Goal: Transaction & Acquisition: Purchase product/service

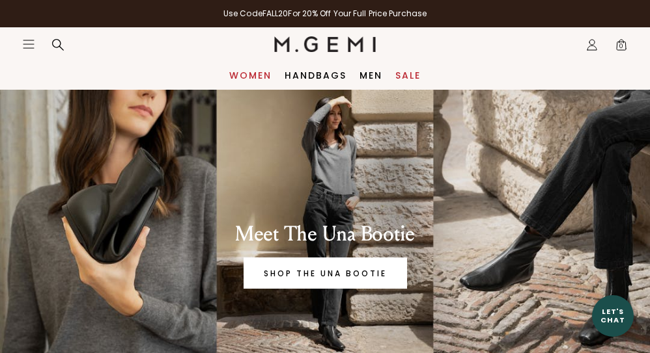
click at [241, 80] on link "Women" at bounding box center [250, 75] width 42 height 10
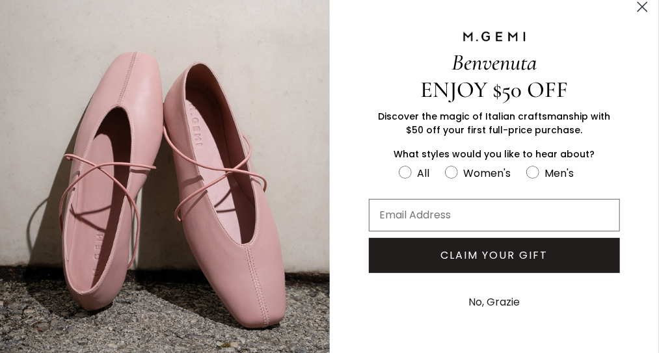
scroll to position [8, 0]
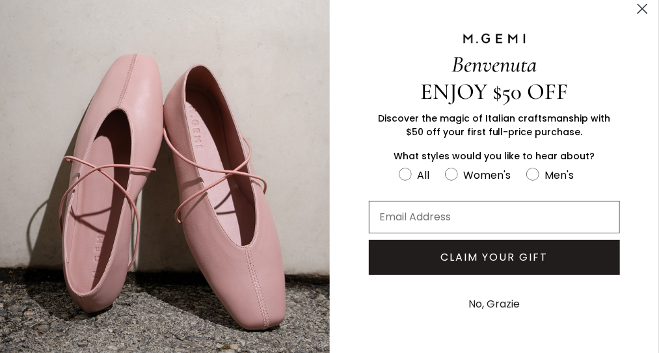
click at [467, 303] on button "No, Grazie" at bounding box center [494, 304] width 64 height 33
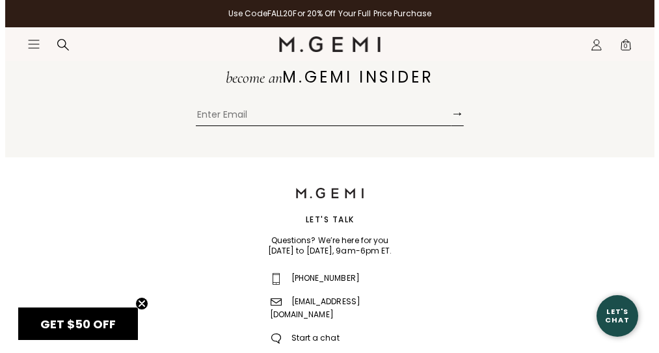
scroll to position [1556, 0]
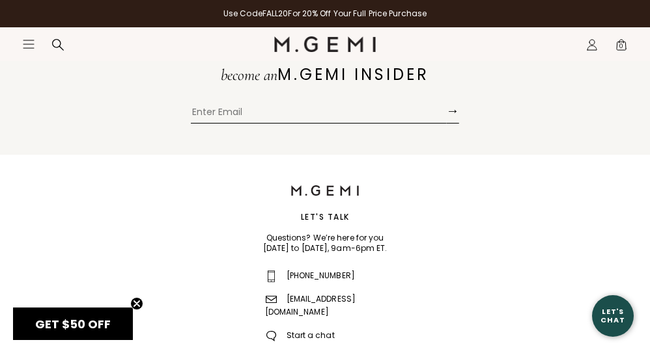
click at [31, 41] on icon "Icons/20x20/hamburger@2x" at bounding box center [28, 44] width 13 height 13
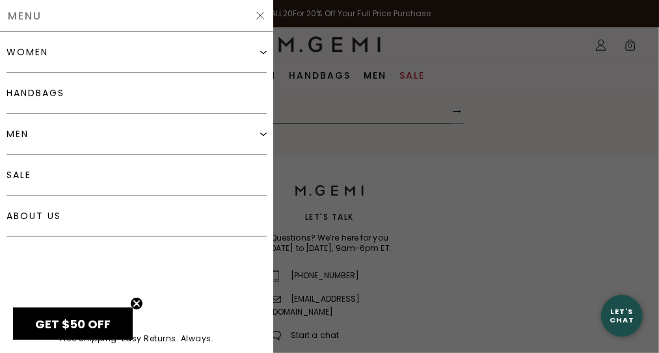
click at [263, 49] on img at bounding box center [263, 52] width 7 height 7
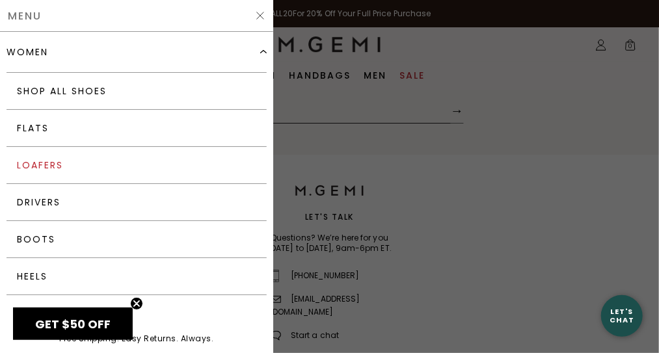
click at [61, 165] on link "Loafers" at bounding box center [137, 165] width 260 height 37
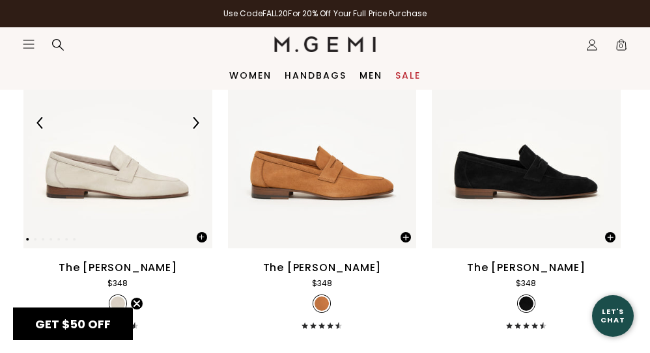
scroll to position [1678, 0]
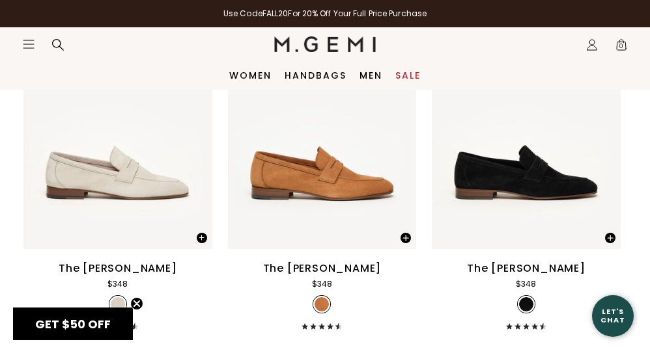
click at [23, 46] on icon "Icons/20x20/hamburger@2x" at bounding box center [28, 44] width 13 height 13
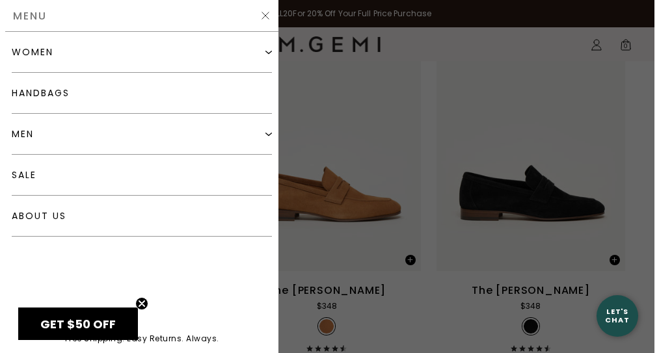
scroll to position [1695, 0]
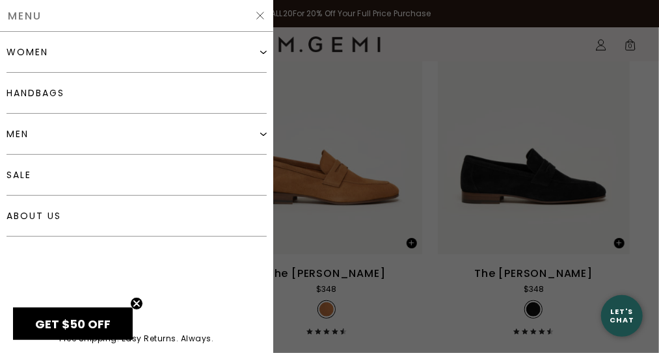
click at [77, 58] on div "women" at bounding box center [137, 52] width 260 height 41
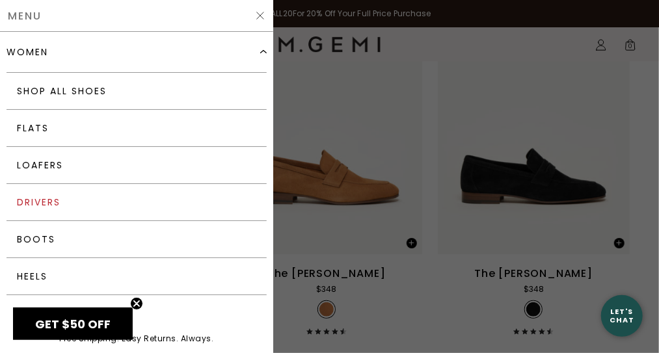
click at [59, 195] on link "Drivers" at bounding box center [137, 202] width 260 height 37
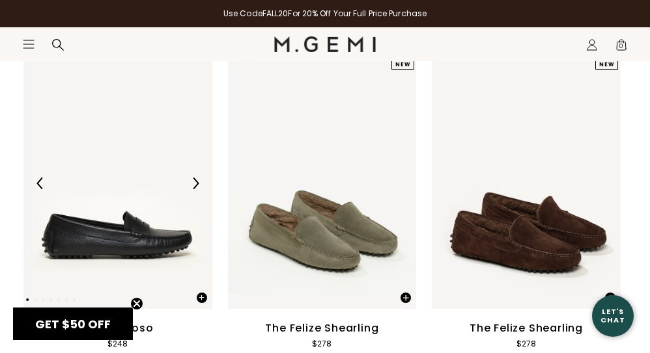
scroll to position [2717, 0]
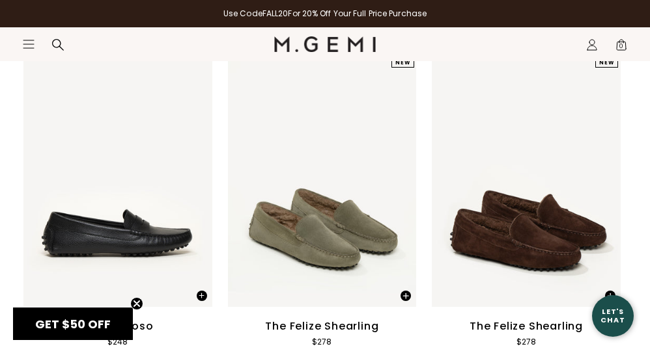
click at [27, 36] on nav "Icons/20x20/hamburger@2x Women Shop All Shoes New Arrivals Bestsellers Essentia…" at bounding box center [148, 44] width 252 height 34
click at [27, 40] on icon "Open site menu" at bounding box center [28, 44] width 10 height 8
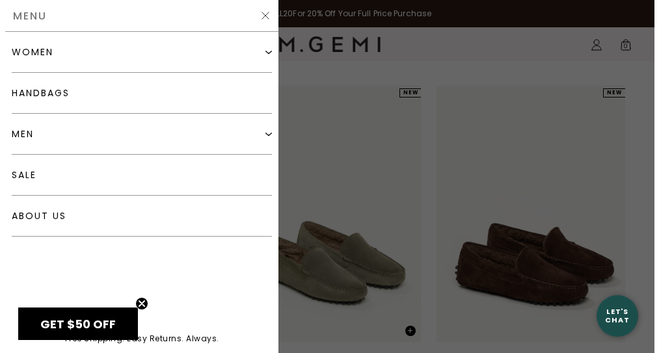
scroll to position [2747, 0]
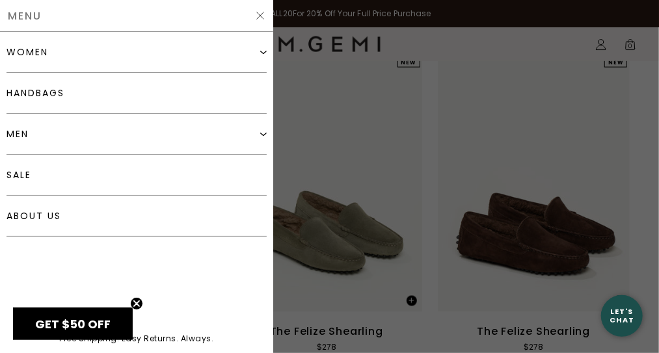
click at [50, 57] on div "women" at bounding box center [137, 52] width 260 height 41
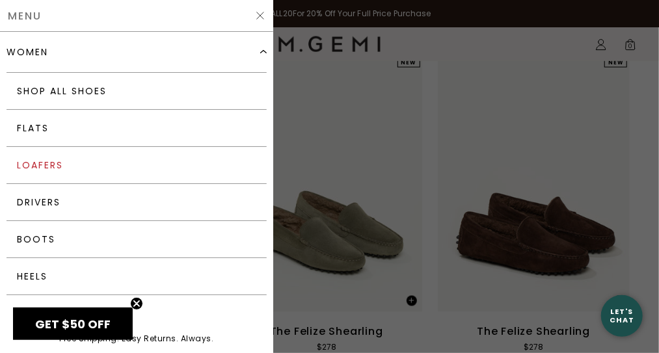
click at [44, 156] on link "Loafers" at bounding box center [137, 165] width 260 height 37
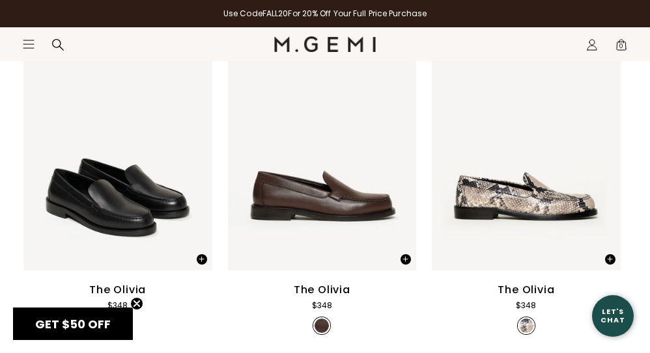
scroll to position [244, 0]
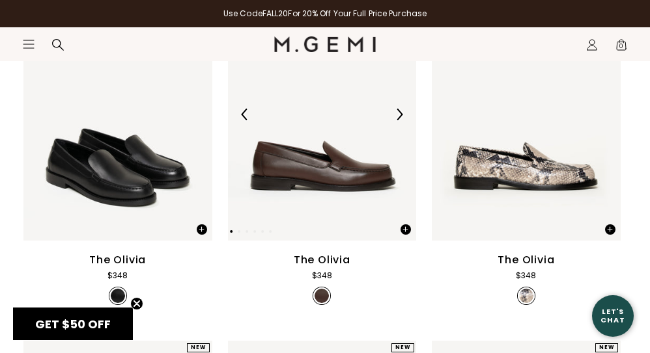
click at [404, 111] on img at bounding box center [399, 115] width 12 height 12
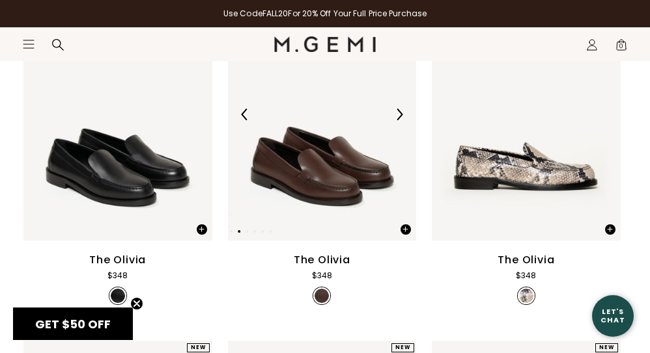
click at [404, 111] on img at bounding box center [399, 115] width 12 height 12
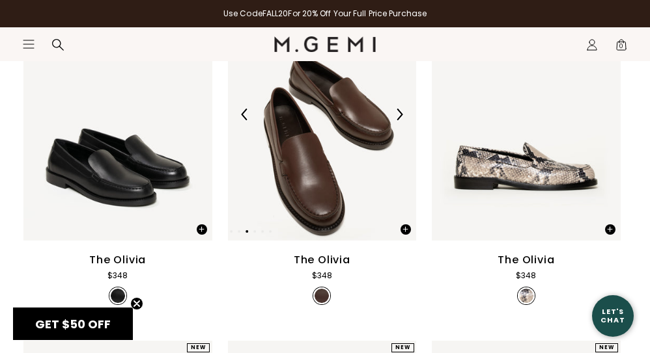
click at [404, 111] on img at bounding box center [399, 115] width 12 height 12
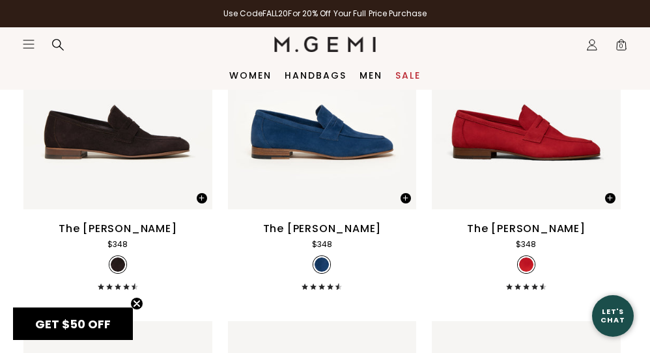
scroll to position [1353, 0]
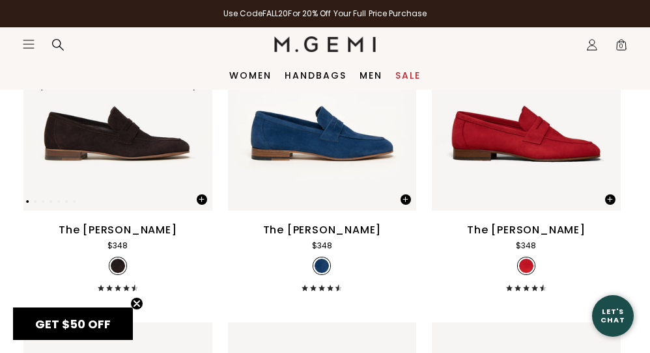
click at [137, 107] on img at bounding box center [117, 85] width 189 height 252
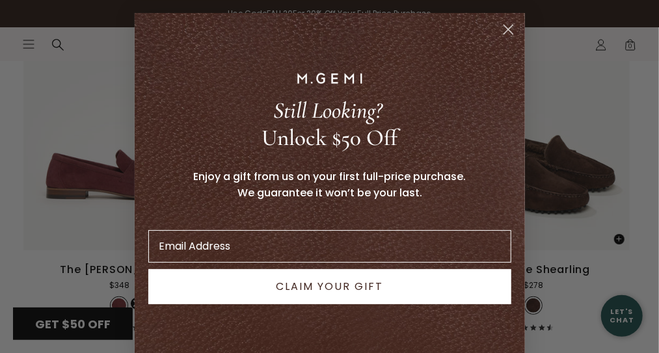
scroll to position [23, 0]
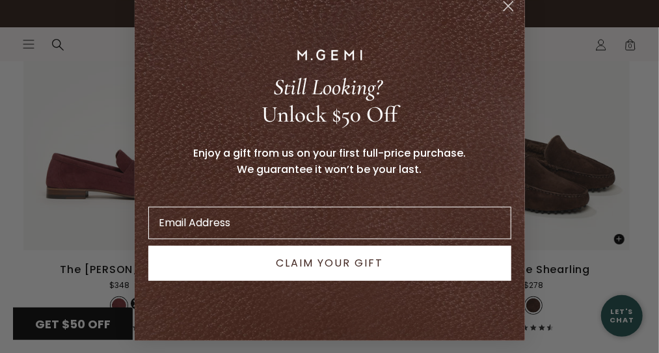
click at [501, 7] on circle "Close dialog" at bounding box center [507, 5] width 21 height 21
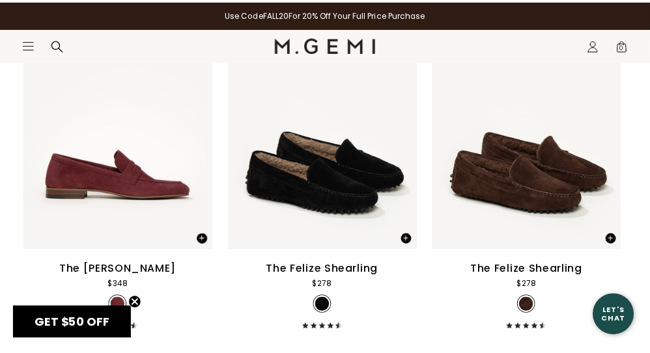
scroll to position [3863, 0]
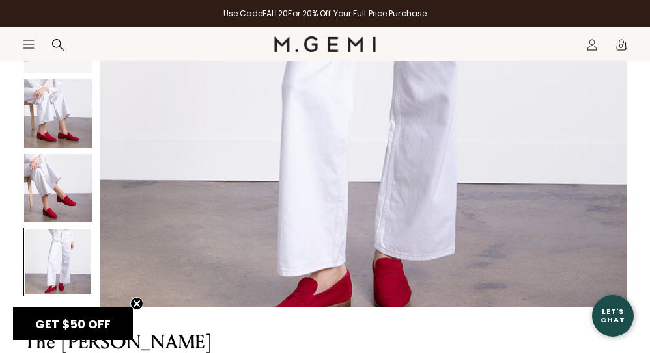
scroll to position [361, 0]
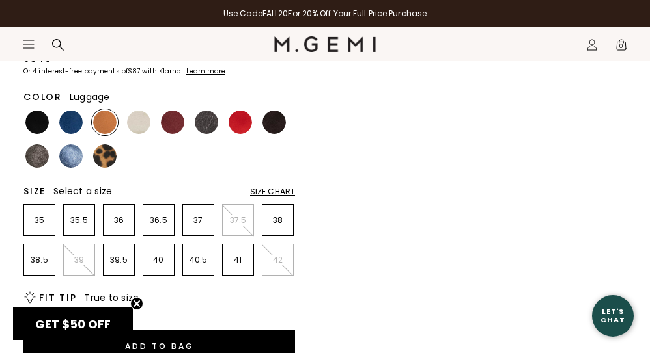
scroll to position [670, 0]
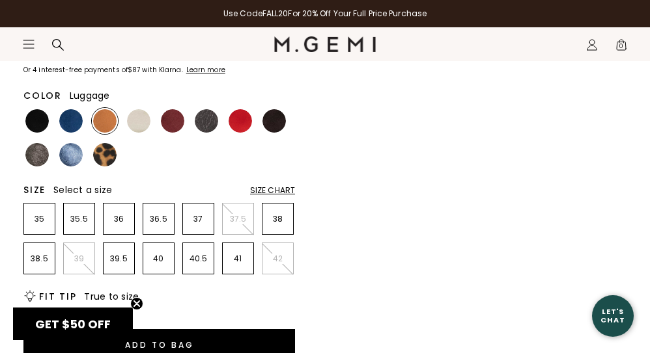
click at [282, 186] on div "Size Chart" at bounding box center [272, 191] width 45 height 10
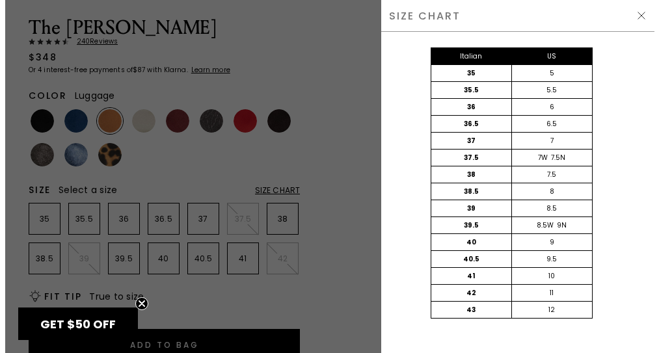
scroll to position [0, 0]
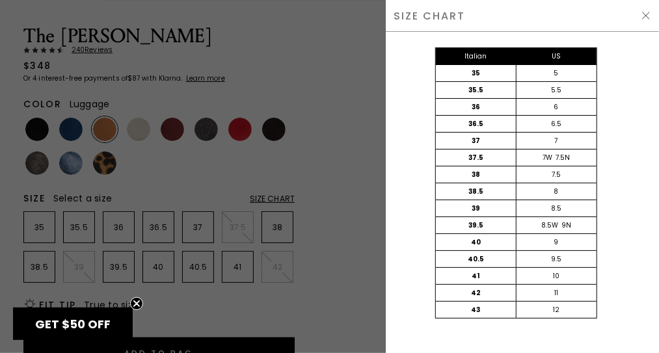
click at [322, 176] on div at bounding box center [329, 176] width 659 height 353
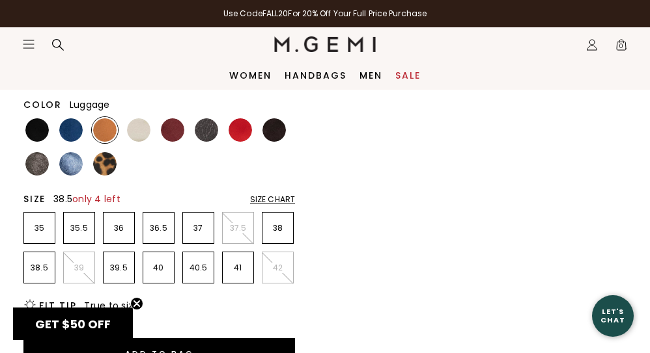
click at [49, 268] on li "38.5" at bounding box center [39, 268] width 32 height 32
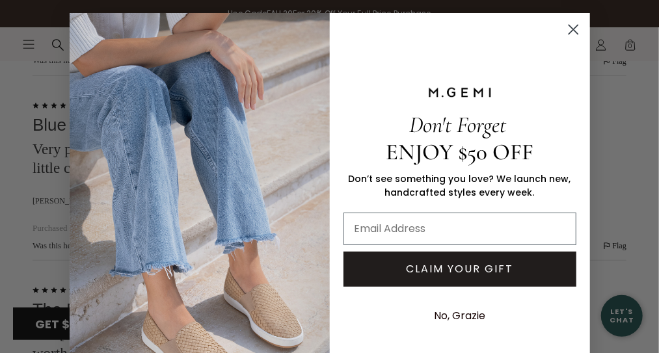
scroll to position [3601, 0]
click at [572, 29] on circle "Close dialog" at bounding box center [572, 29] width 21 height 21
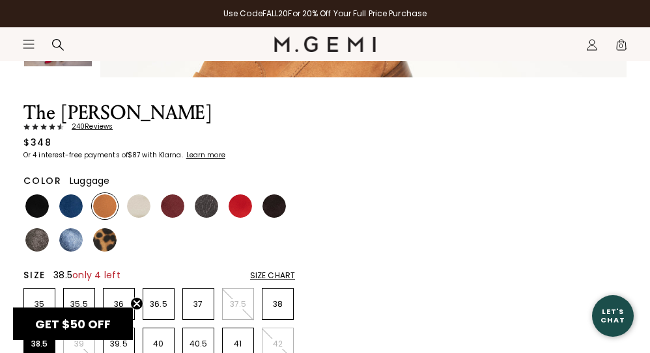
scroll to position [586, 0]
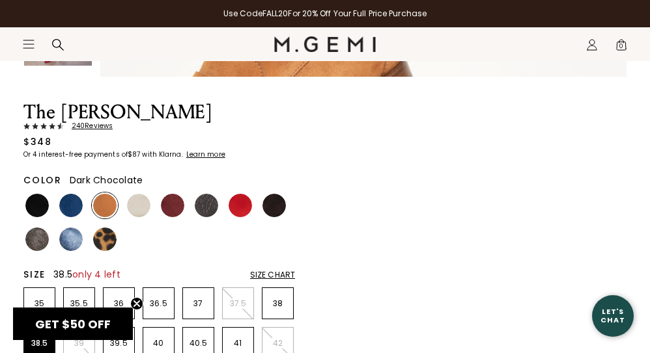
click at [265, 199] on img at bounding box center [273, 205] width 23 height 23
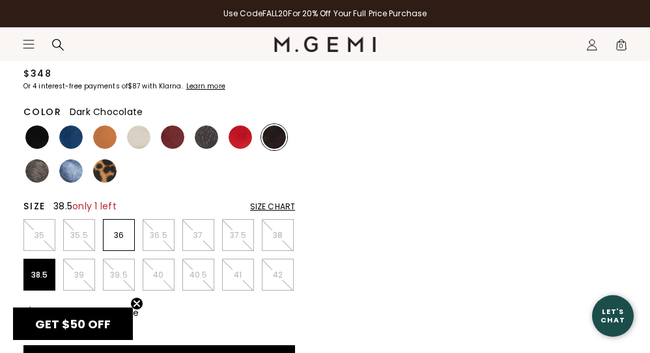
scroll to position [655, 0]
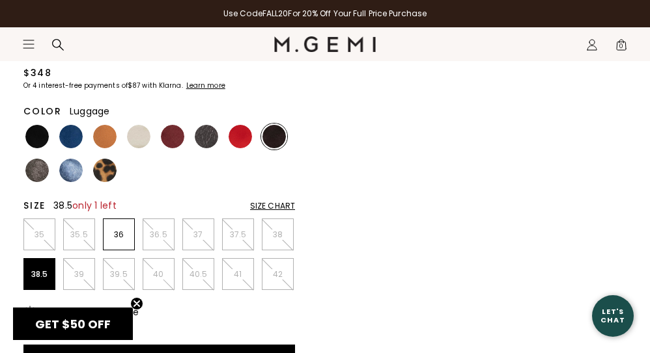
click at [103, 128] on img at bounding box center [104, 136] width 23 height 23
